Goal: Information Seeking & Learning: Learn about a topic

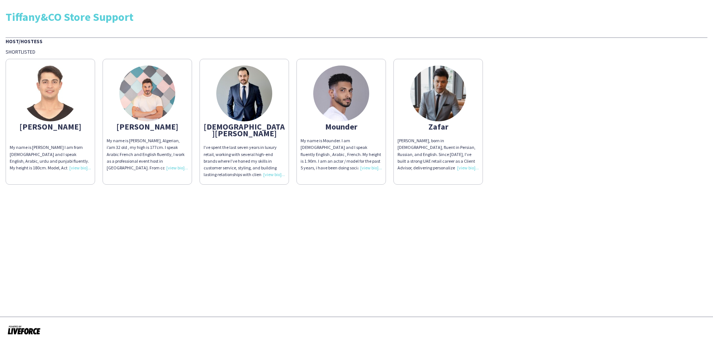
click at [271, 167] on div "I’ve spent the last seven years in luxury retail, working with several high-end…" at bounding box center [243, 161] width 81 height 34
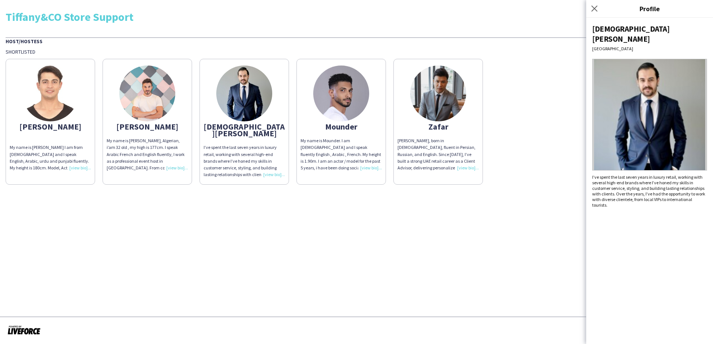
click at [278, 224] on app-share-pages "Tiffany&CO Store Support Host/Hostess Shortlisted [PERSON_NAME] My name is [PER…" at bounding box center [356, 172] width 713 height 344
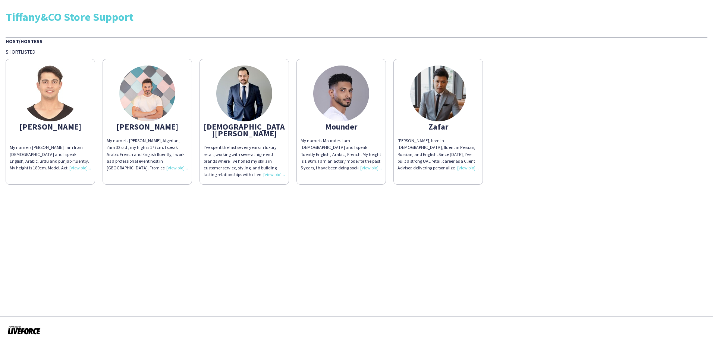
click at [470, 170] on div "[PERSON_NAME], born in [DEMOGRAPHIC_DATA], fluent in Persian, Russian, and Engl…" at bounding box center [437, 155] width 81 height 34
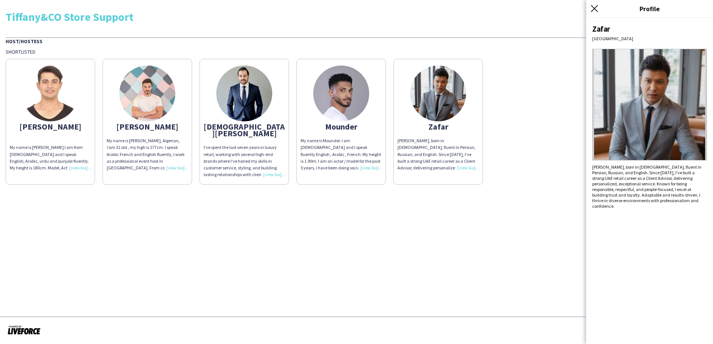
click at [595, 9] on icon "Close pop-in" at bounding box center [593, 8] width 7 height 7
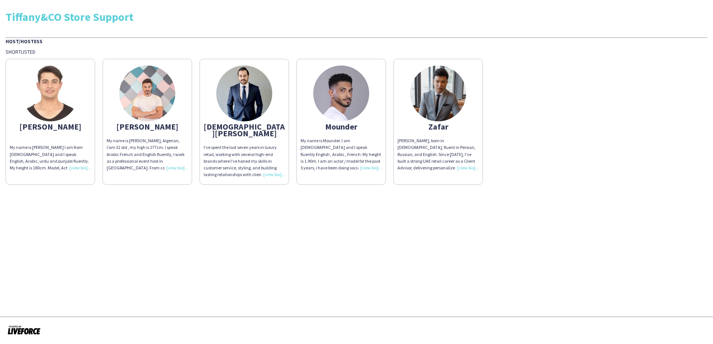
click at [180, 167] on div "My name is [PERSON_NAME], Algerian, i’am 32 old , my high is 177cm. I speak Ara…" at bounding box center [147, 155] width 81 height 34
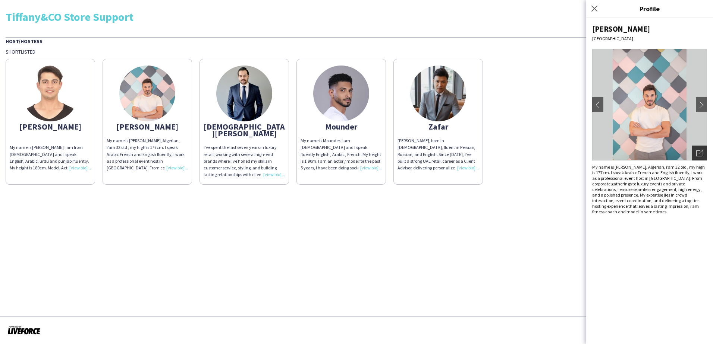
click at [698, 152] on icon "Open photos pop-in" at bounding box center [699, 153] width 7 height 7
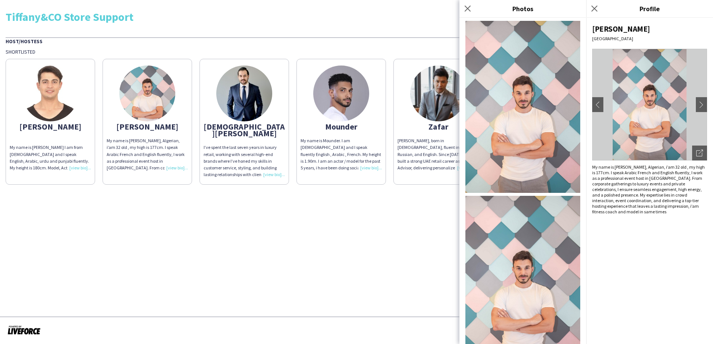
click at [531, 111] on img at bounding box center [522, 107] width 115 height 172
click at [354, 89] on img at bounding box center [341, 94] width 56 height 56
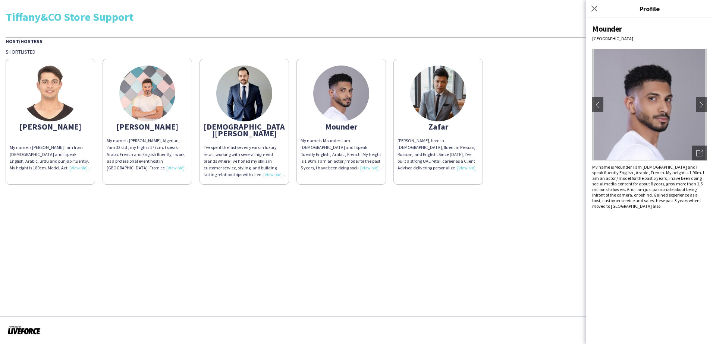
click at [652, 111] on img at bounding box center [649, 105] width 115 height 112
click at [698, 151] on icon at bounding box center [699, 154] width 6 height 6
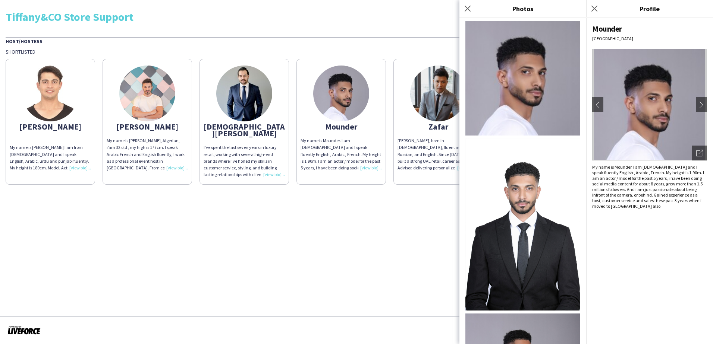
click at [518, 76] on img at bounding box center [522, 78] width 115 height 115
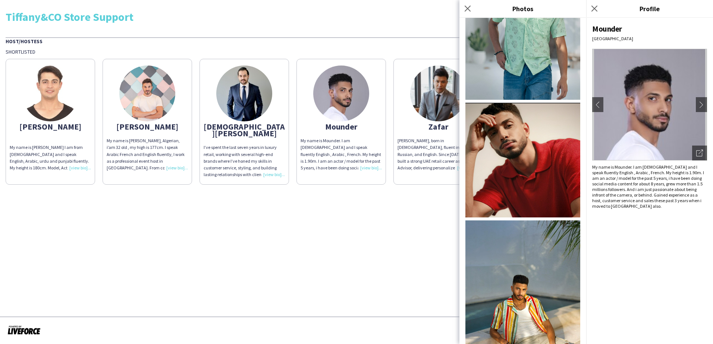
scroll to position [546, 0]
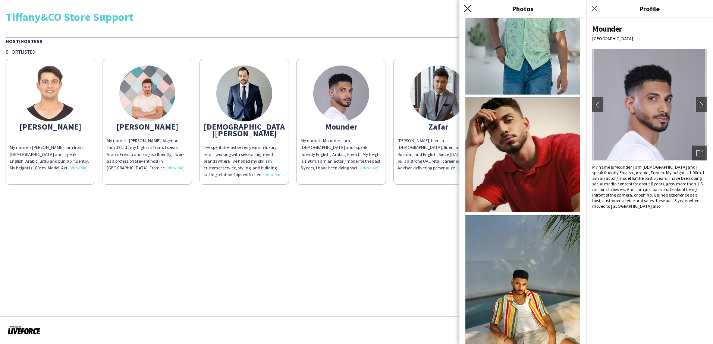
click at [466, 8] on icon "Close pop-in" at bounding box center [467, 8] width 7 height 7
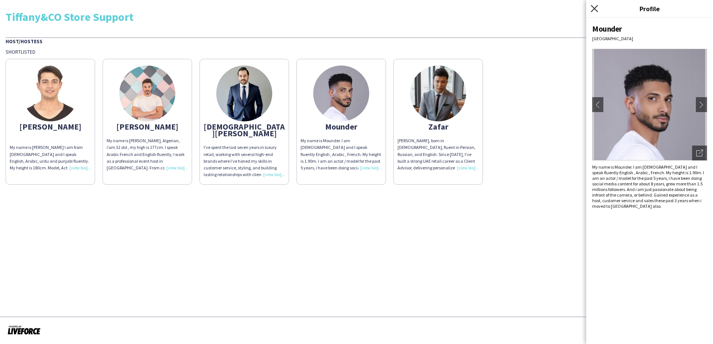
click at [594, 6] on icon "Close pop-in" at bounding box center [593, 8] width 7 height 7
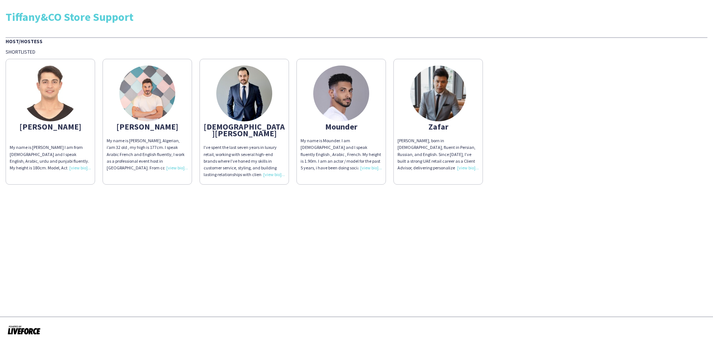
click at [48, 93] on img at bounding box center [50, 94] width 56 height 56
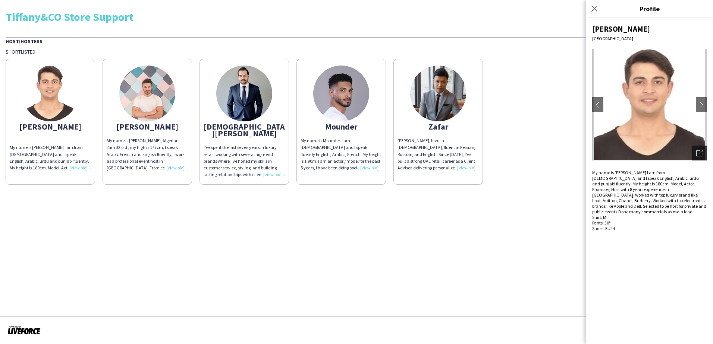
click at [700, 151] on icon "Open photos pop-in" at bounding box center [699, 153] width 7 height 7
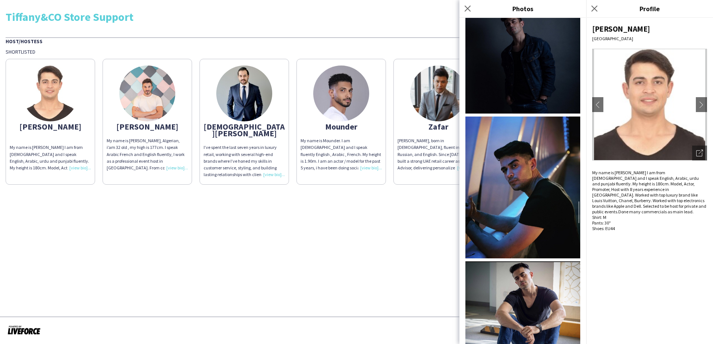
scroll to position [260, 0]
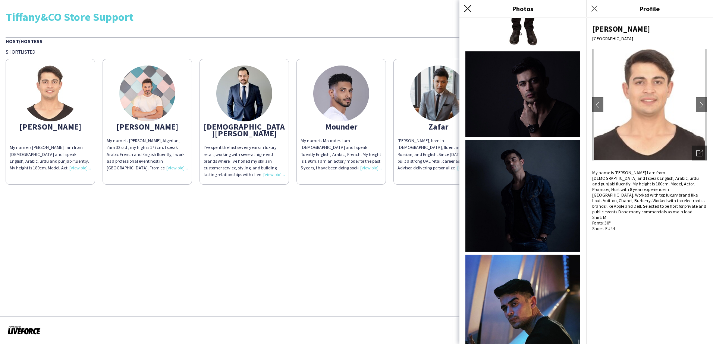
click at [467, 6] on icon "Close pop-in" at bounding box center [467, 8] width 7 height 7
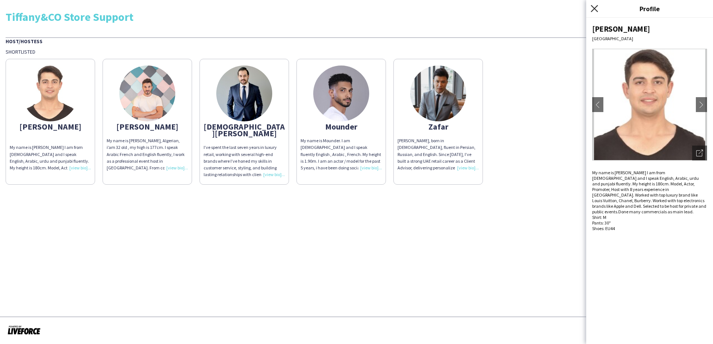
click at [594, 7] on icon "Close pop-in" at bounding box center [593, 8] width 7 height 7
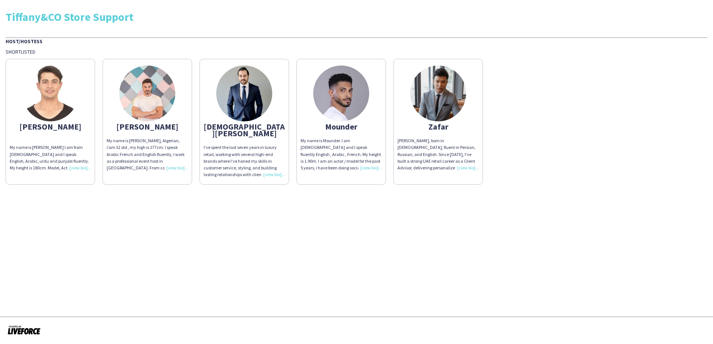
click at [242, 90] on img at bounding box center [244, 94] width 56 height 56
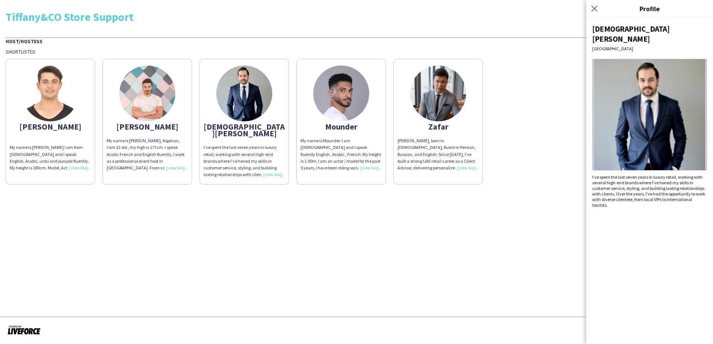
click at [345, 89] on img at bounding box center [341, 94] width 56 height 56
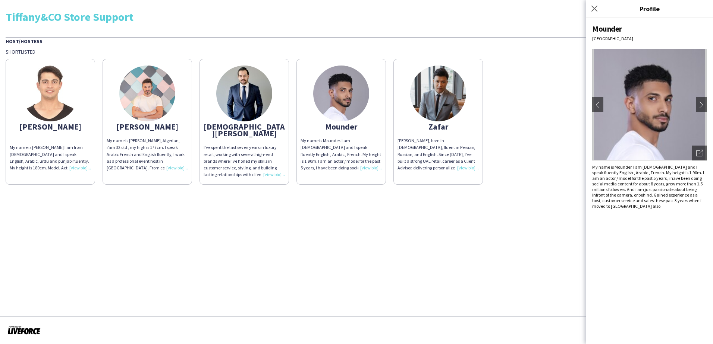
click at [446, 88] on img at bounding box center [438, 94] width 56 height 56
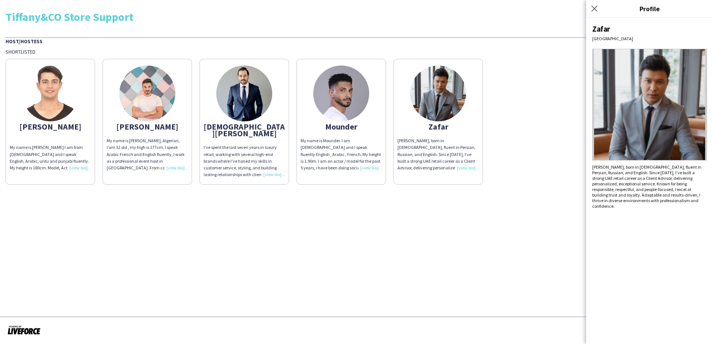
click at [328, 102] on img at bounding box center [341, 94] width 56 height 56
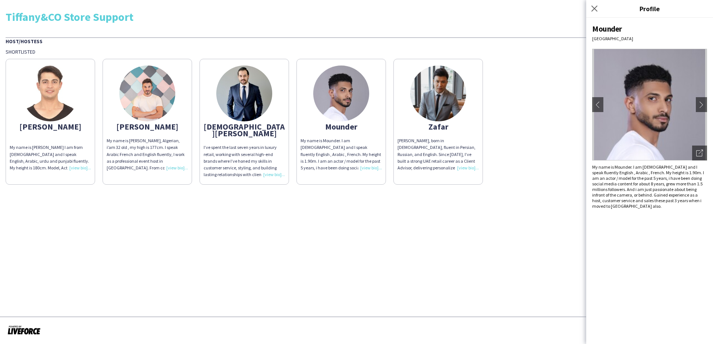
click at [144, 90] on img at bounding box center [147, 94] width 56 height 56
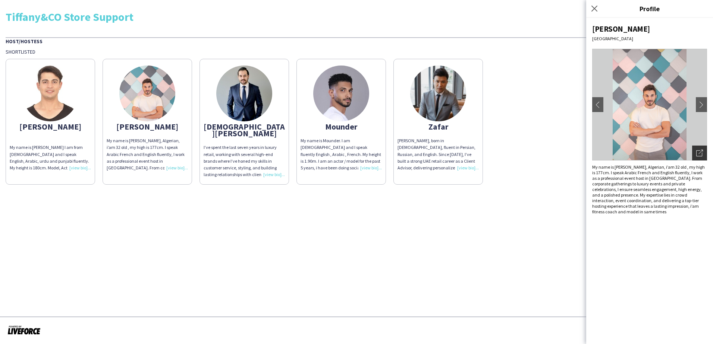
click at [699, 152] on icon "Open photos pop-in" at bounding box center [699, 153] width 7 height 7
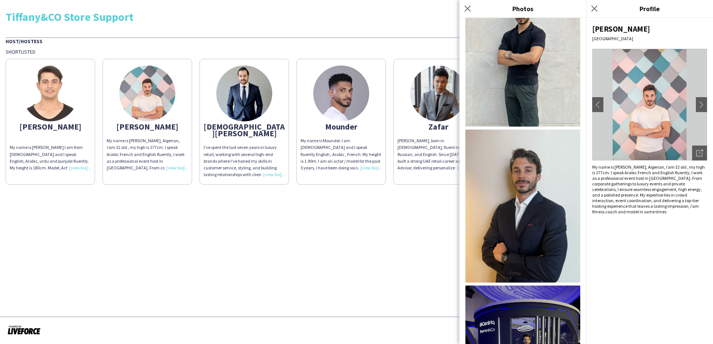
scroll to position [1347, 0]
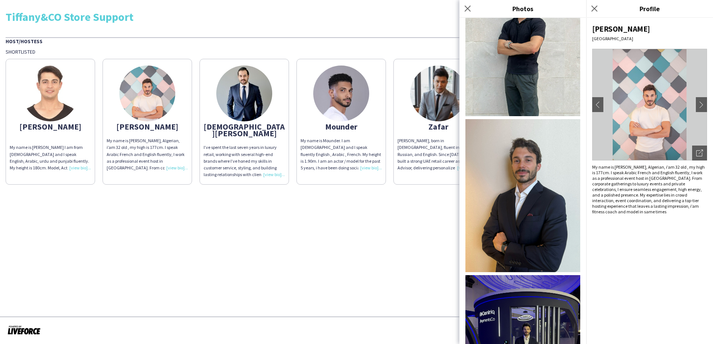
click at [465, 4] on app-icon "Close pop-in" at bounding box center [467, 8] width 9 height 9
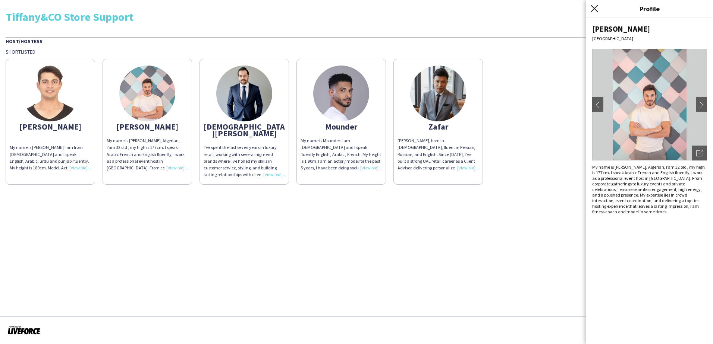
click at [594, 8] on icon at bounding box center [593, 8] width 7 height 7
